Goal: Task Accomplishment & Management: Manage account settings

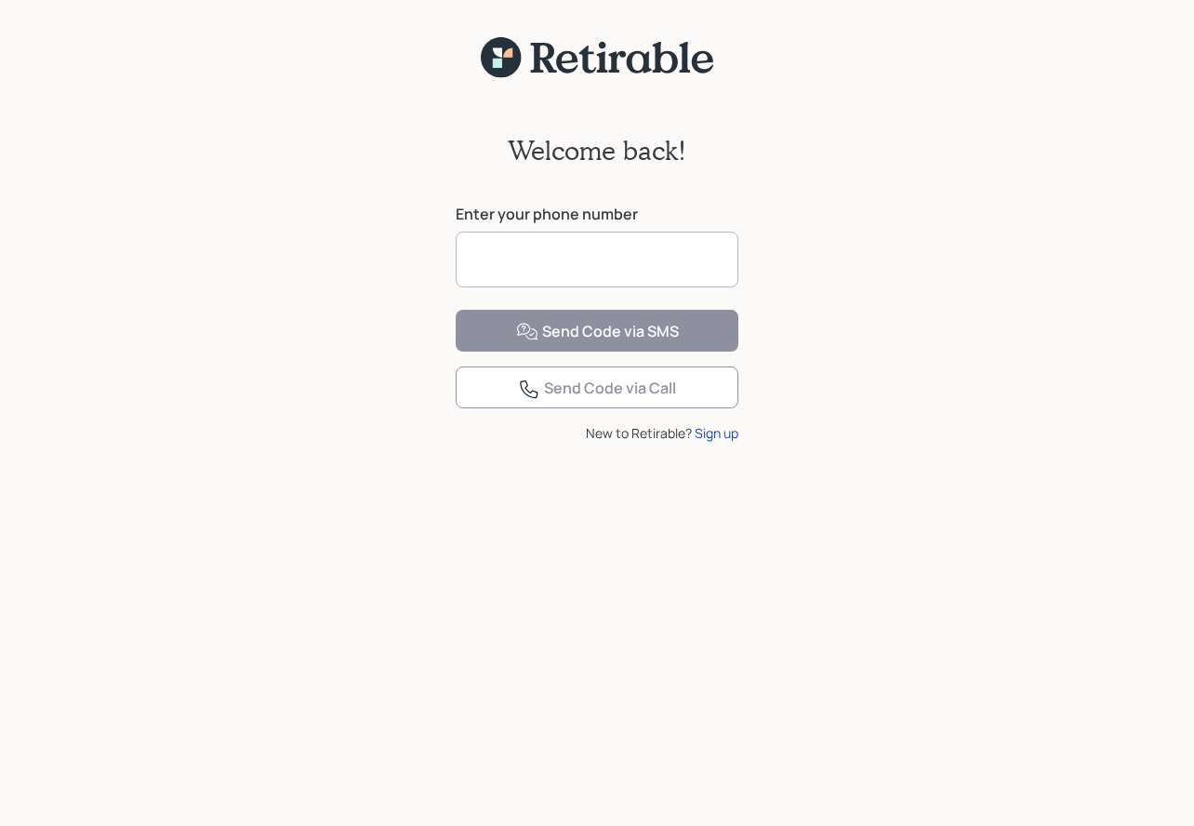
click at [588, 270] on input at bounding box center [597, 260] width 283 height 56
type input "**********"
click at [525, 310] on div "**********" at bounding box center [597, 257] width 283 height 106
click at [603, 264] on input "**********" at bounding box center [597, 260] width 283 height 56
click at [556, 258] on input at bounding box center [597, 260] width 283 height 56
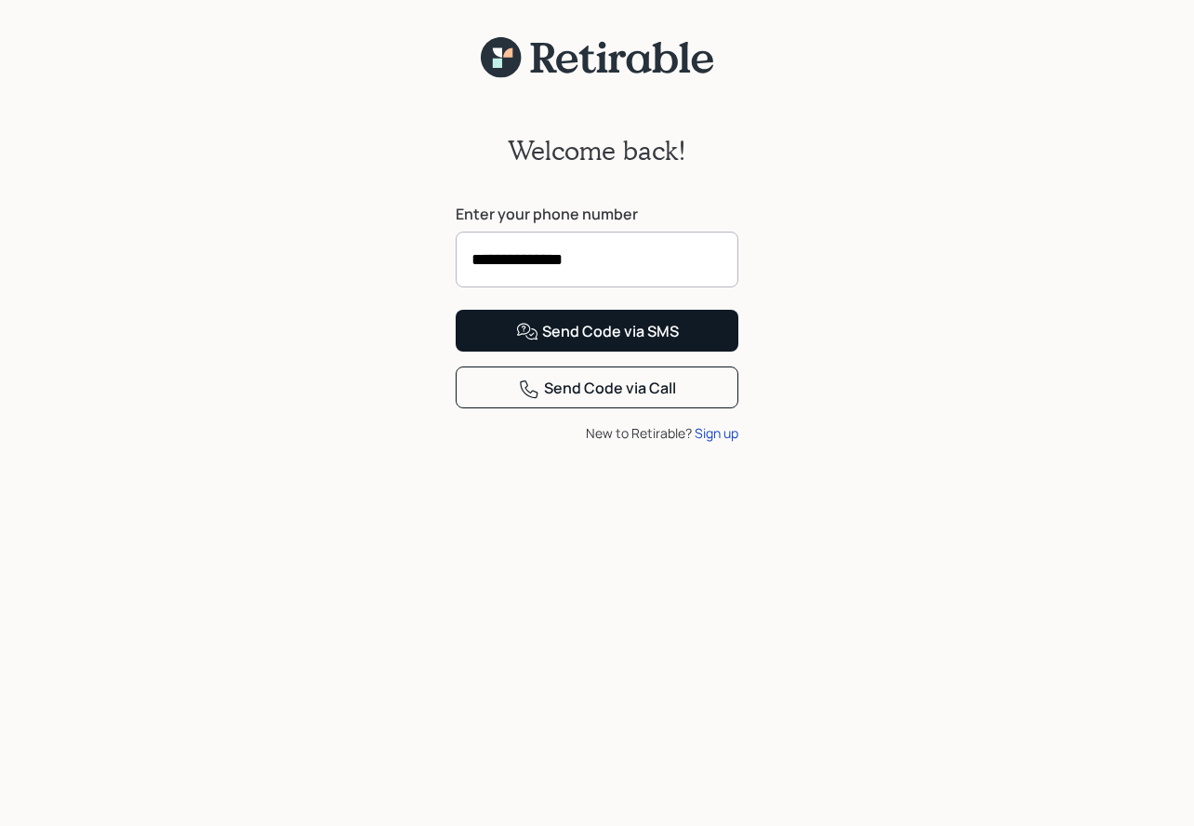
type input "**********"
click at [596, 343] on div "Send Code via SMS" at bounding box center [597, 332] width 163 height 22
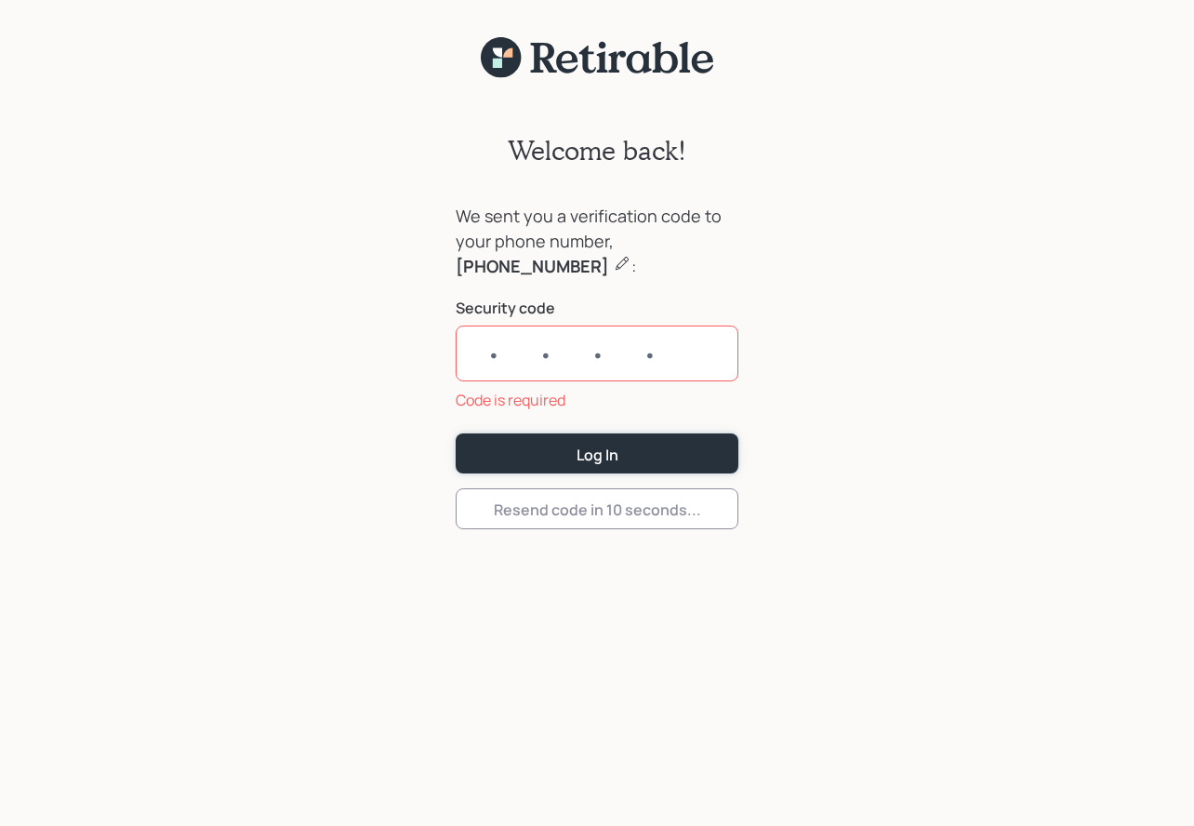
click at [596, 405] on form "We sent you a verification code to your phone number, [PHONE_NUMBER] : Security…" at bounding box center [597, 366] width 283 height 325
click at [530, 333] on input "text" at bounding box center [597, 353] width 283 height 56
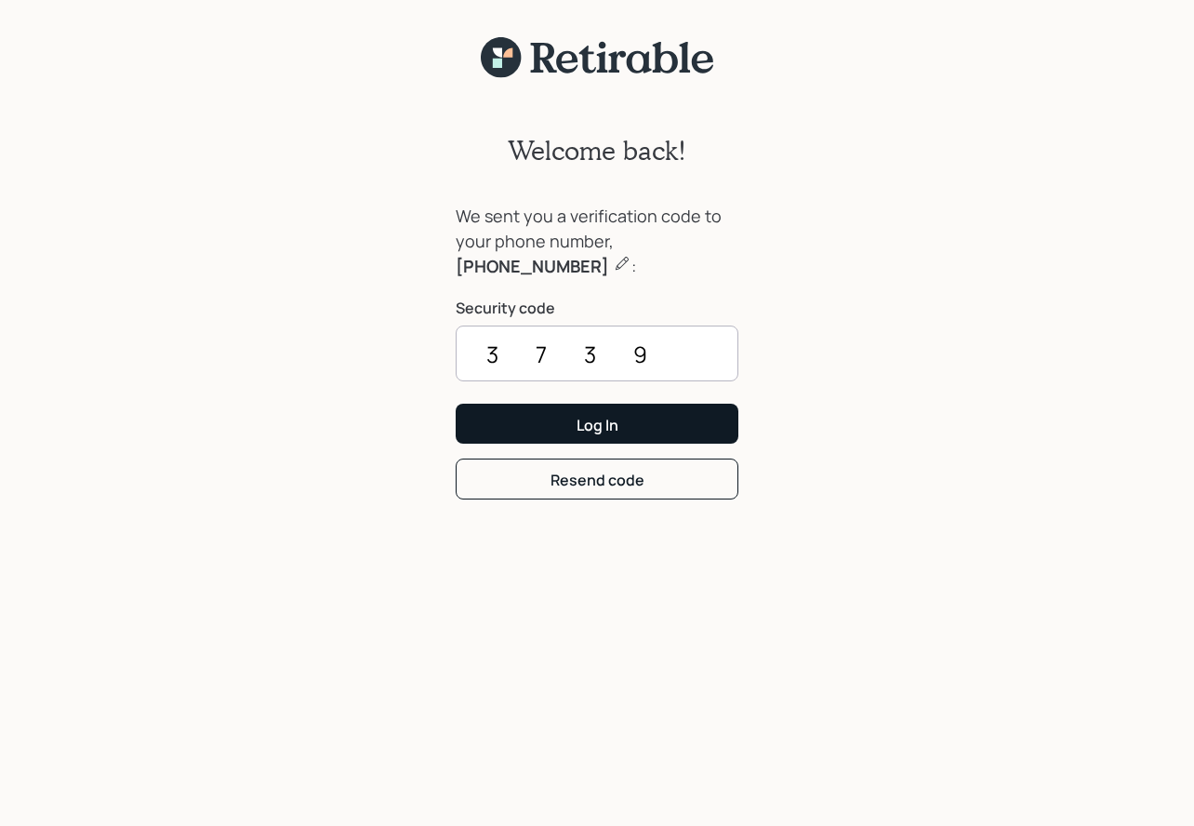
type input "3739"
click at [549, 418] on button "Log In" at bounding box center [597, 424] width 283 height 40
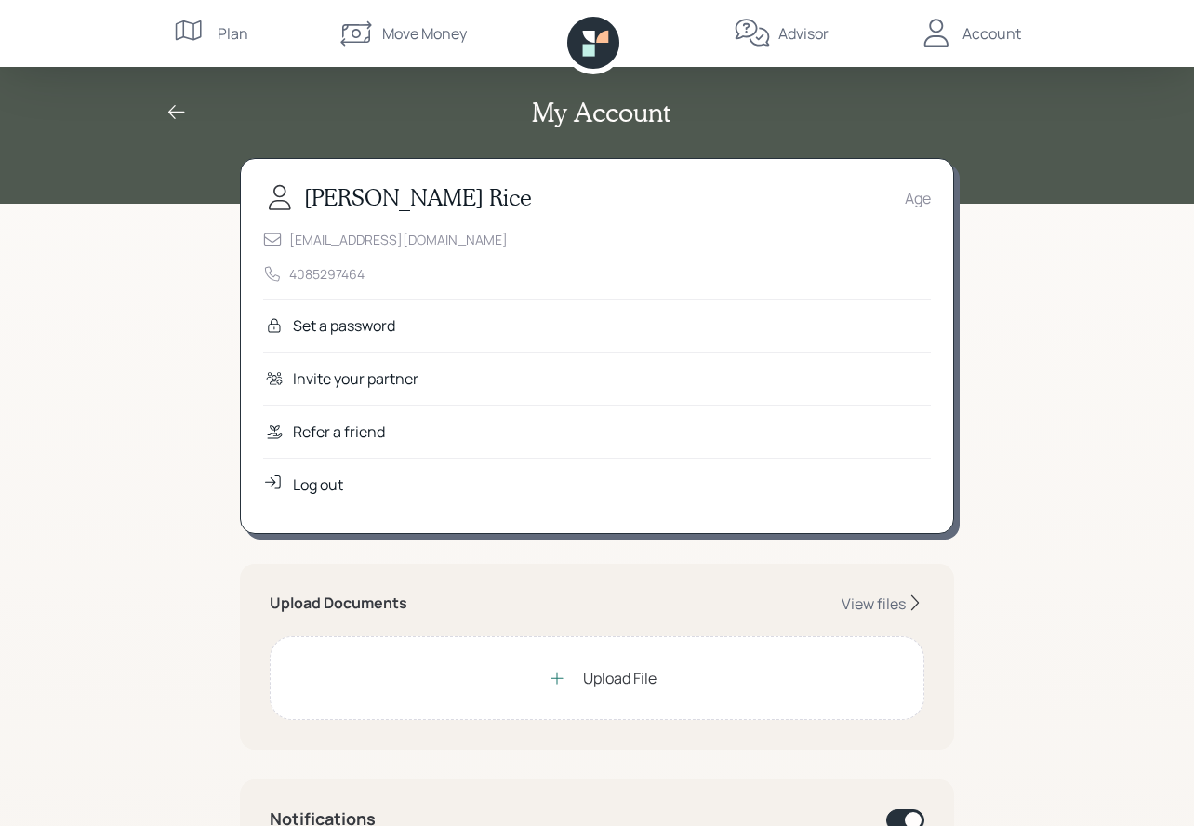
scroll to position [3, 0]
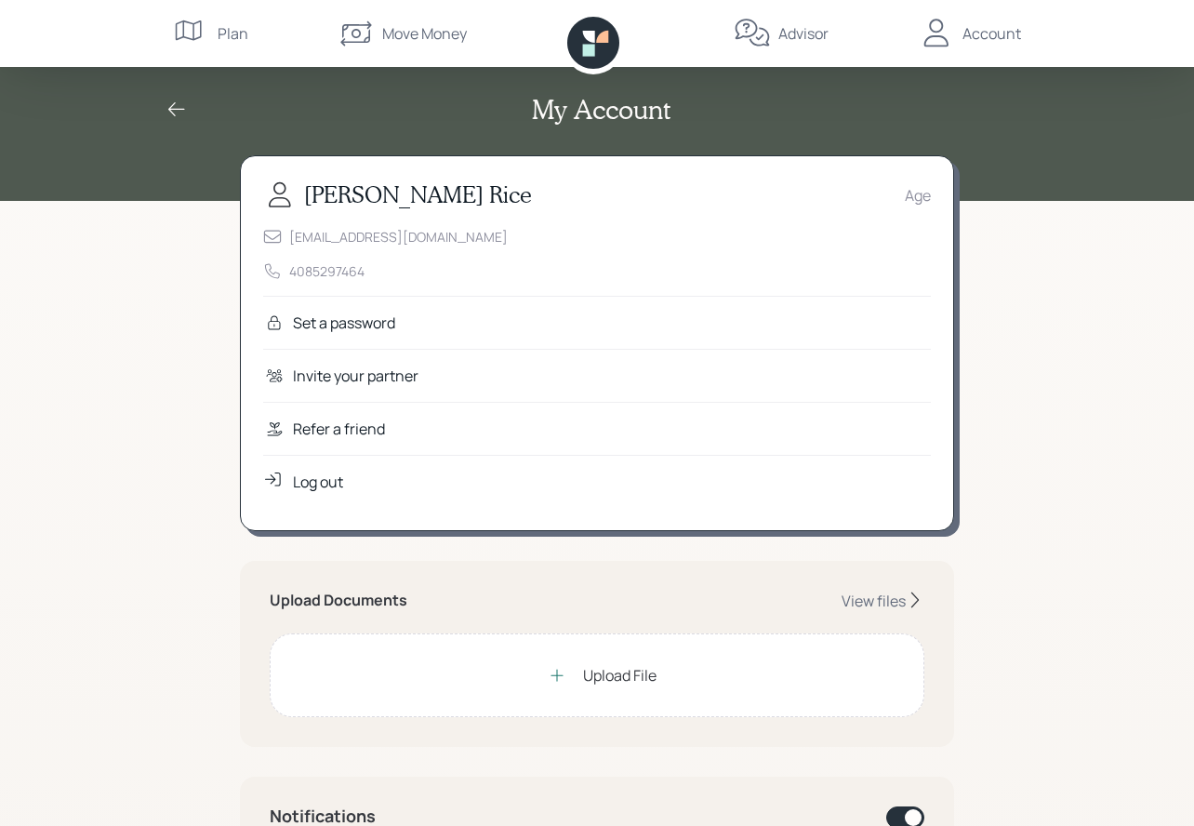
click at [590, 674] on div "Upload File" at bounding box center [619, 675] width 73 height 22
click at [643, 676] on div "Upload File" at bounding box center [619, 675] width 73 height 22
click at [584, 680] on div "Upload File" at bounding box center [619, 675] width 73 height 22
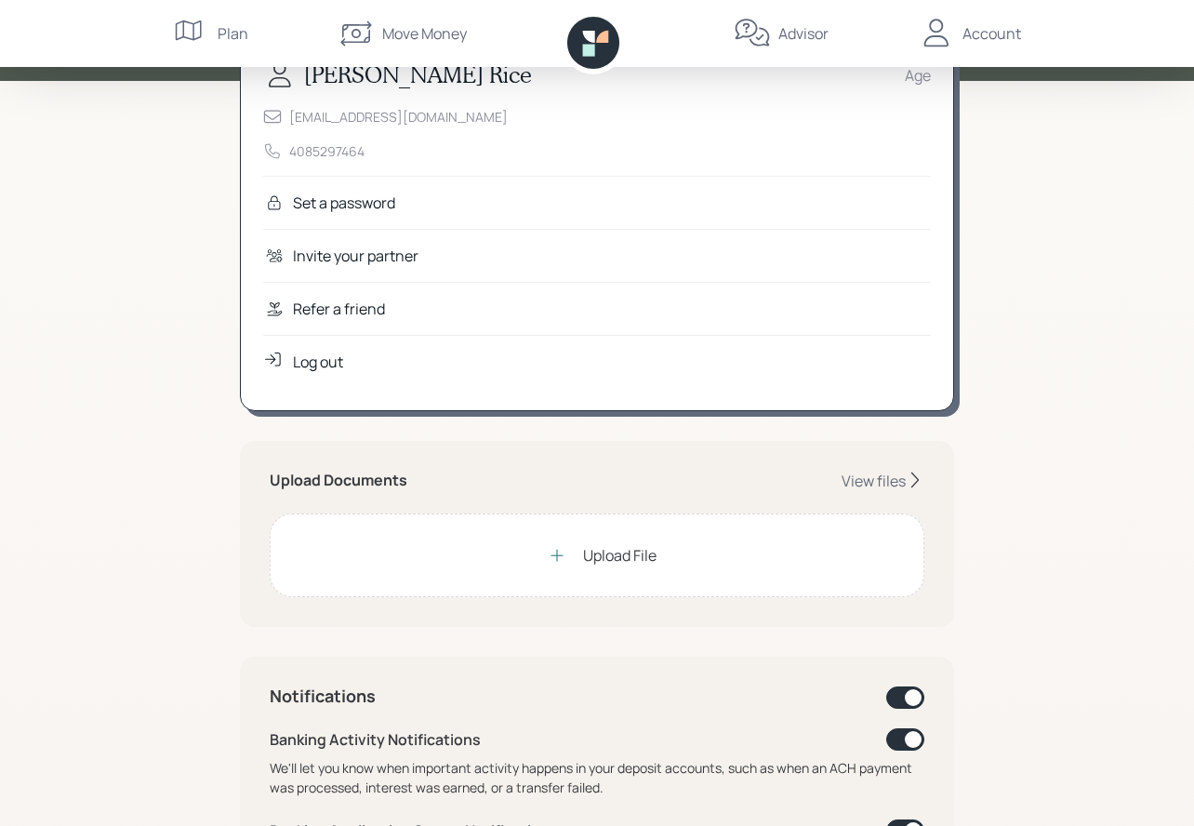
scroll to position [0, 0]
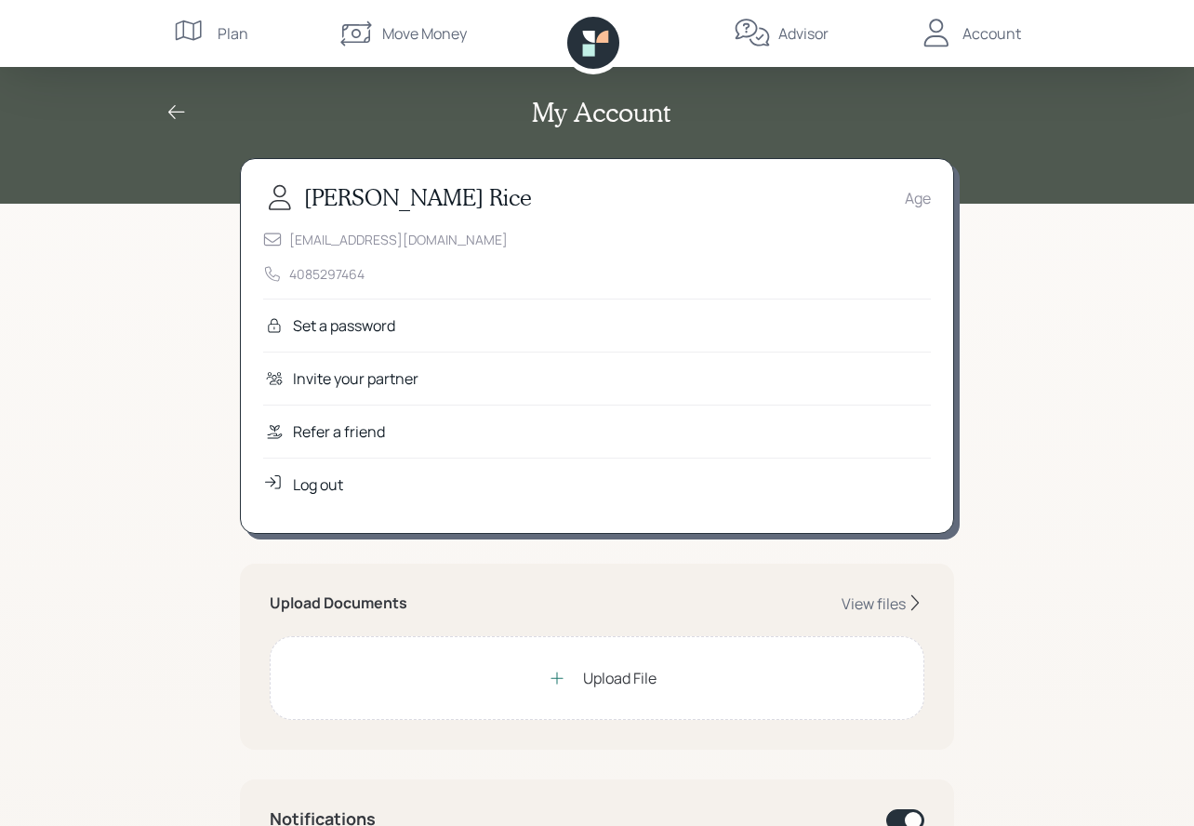
click at [603, 673] on div "Upload File" at bounding box center [619, 678] width 73 height 22
click at [897, 603] on div "View files" at bounding box center [874, 603] width 64 height 20
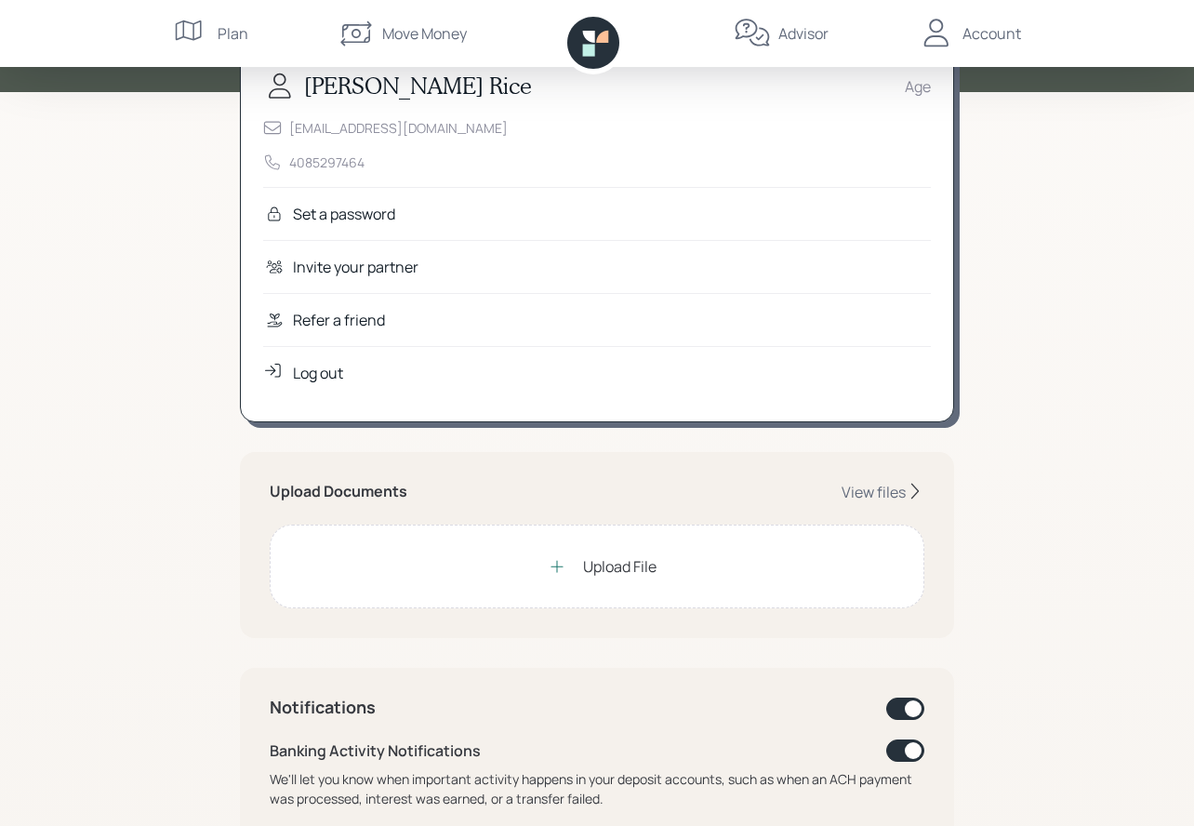
scroll to position [271, 0]
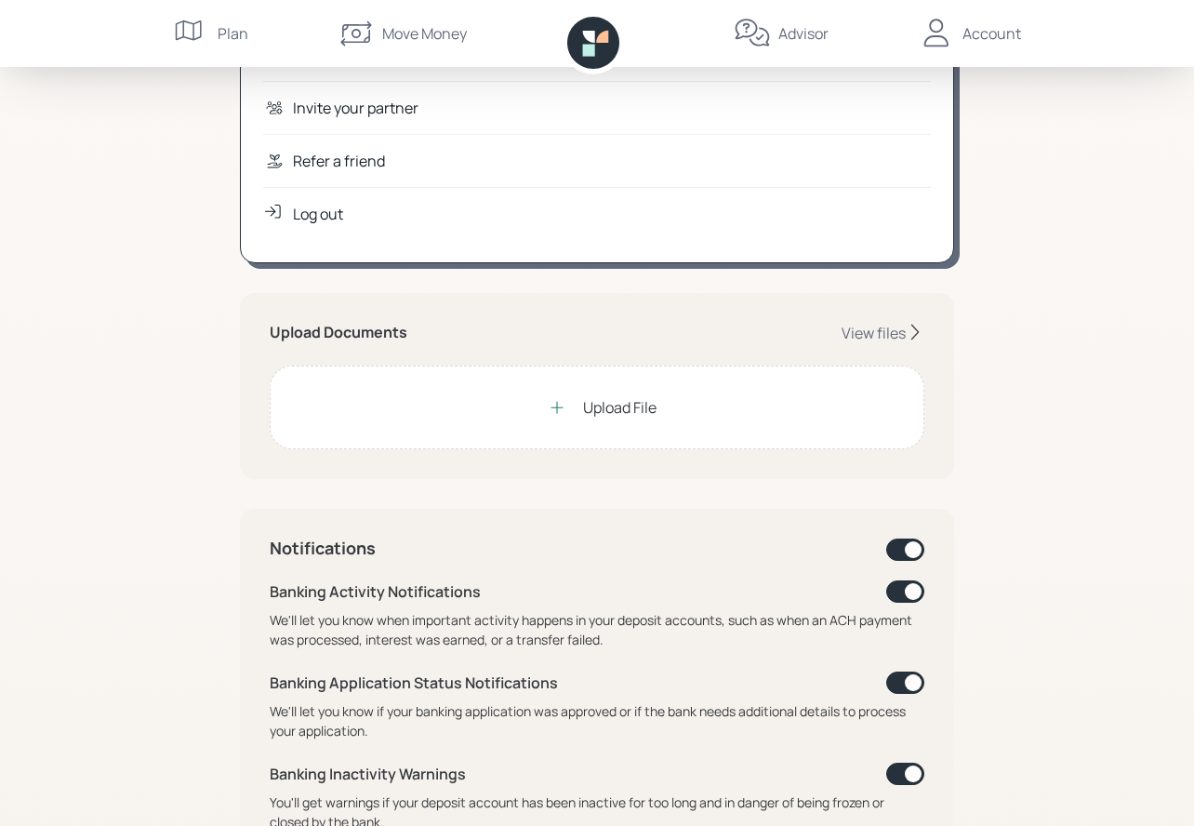
click at [591, 414] on div "Upload File" at bounding box center [619, 407] width 73 height 22
click at [556, 415] on icon at bounding box center [557, 407] width 19 height 19
click at [609, 407] on div "Upload File" at bounding box center [619, 407] width 73 height 22
click at [618, 412] on div "Upload File" at bounding box center [619, 407] width 73 height 22
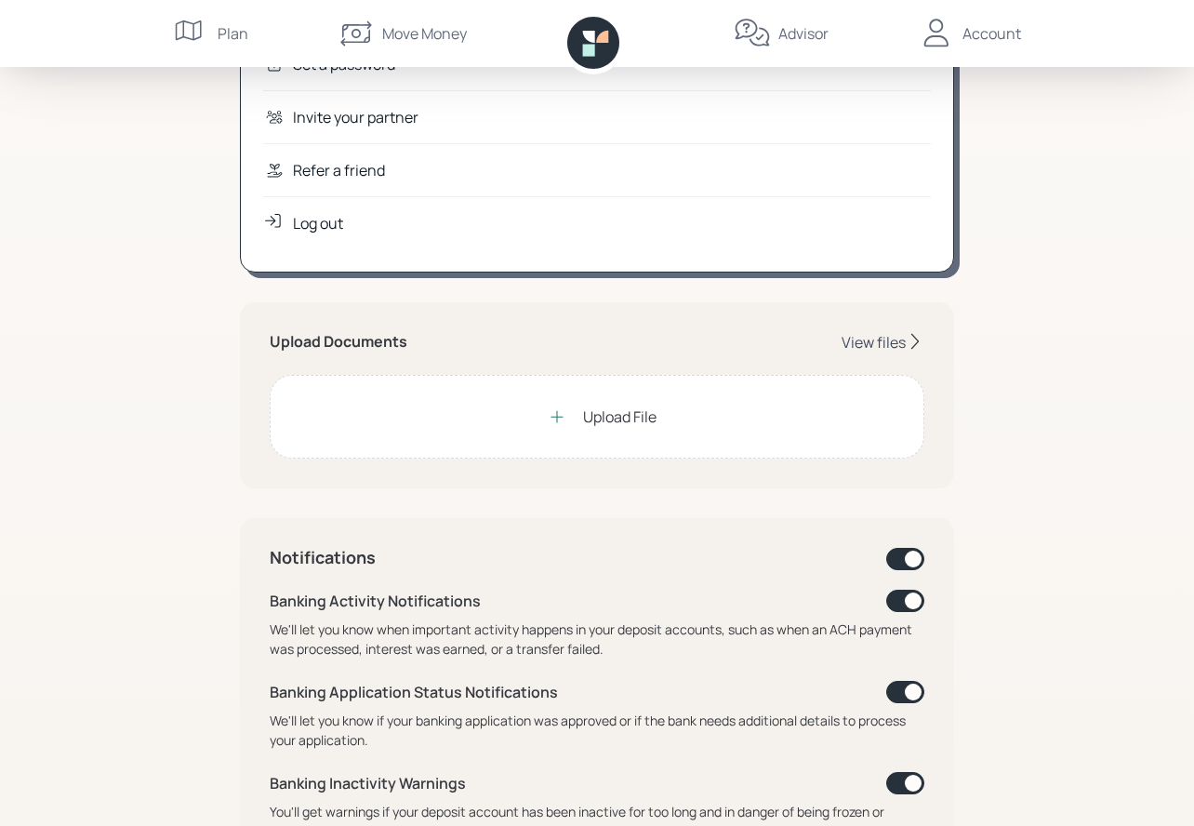
click at [880, 341] on div "View files" at bounding box center [874, 342] width 64 height 20
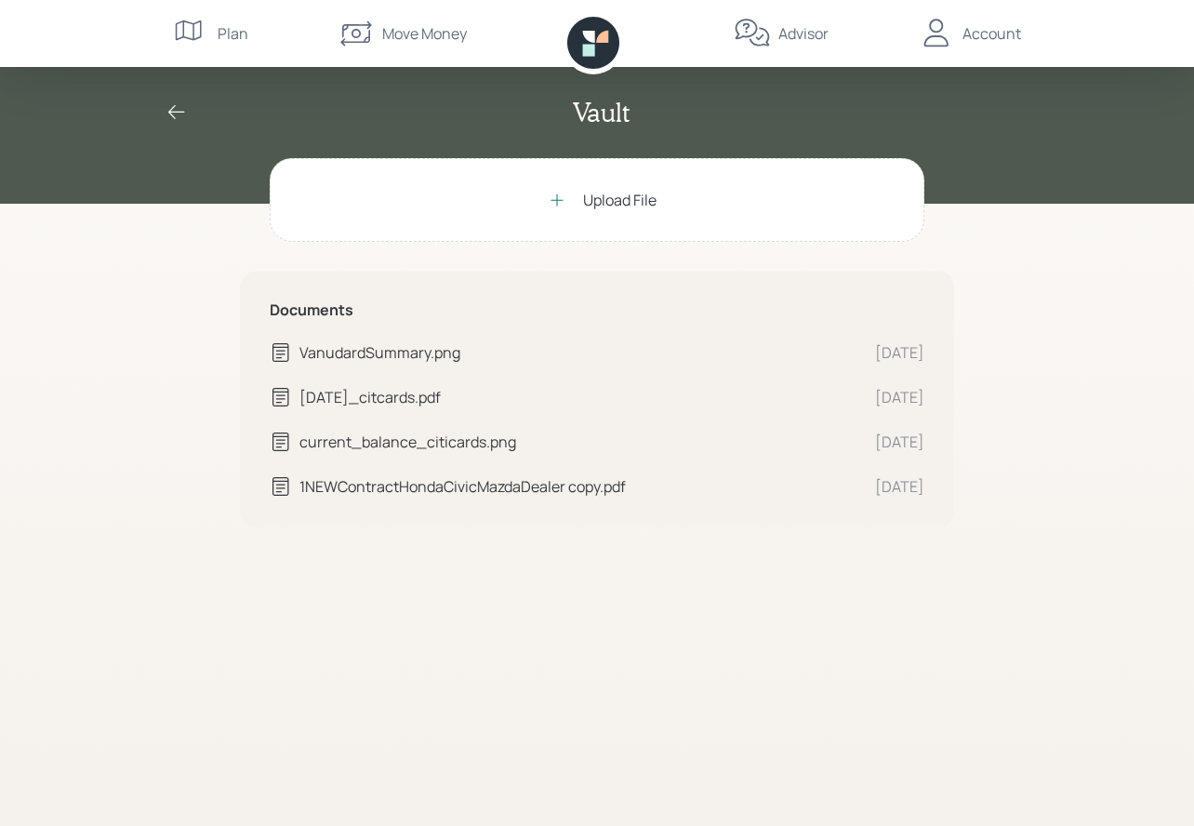
click at [298, 204] on div "Upload File" at bounding box center [597, 200] width 655 height 84
click at [769, 22] on icon at bounding box center [752, 33] width 37 height 37
